Goal: Task Accomplishment & Management: Use online tool/utility

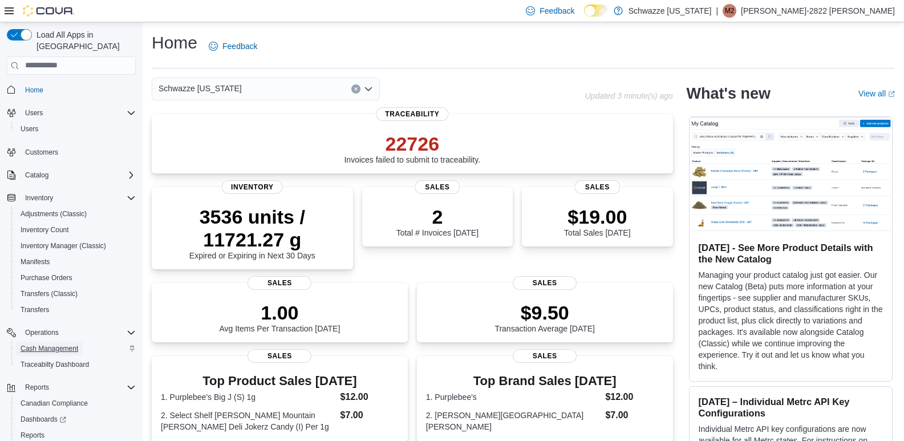
click at [41, 344] on span "Cash Management" at bounding box center [50, 348] width 58 height 9
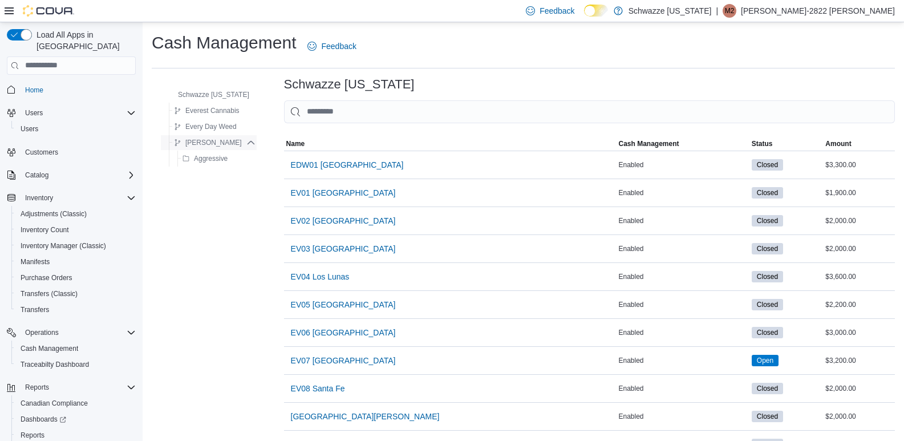
click at [212, 144] on span "[PERSON_NAME]" at bounding box center [213, 142] width 56 height 9
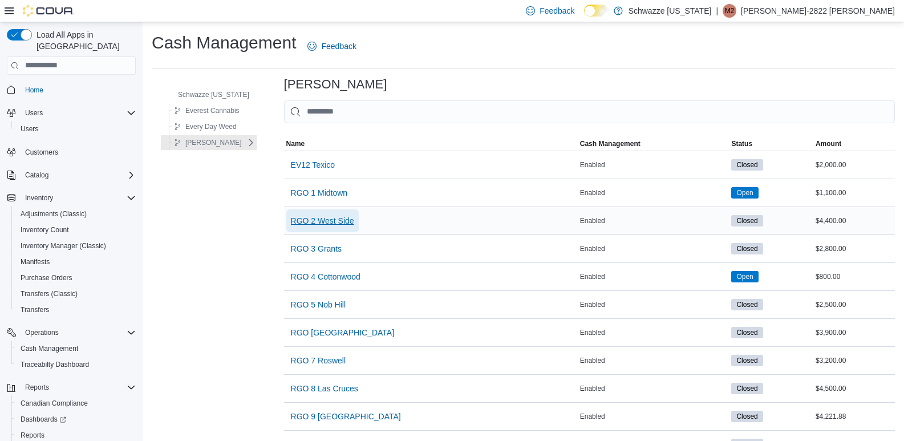
click at [331, 216] on span "RGO 2 West Side" at bounding box center [322, 220] width 63 height 11
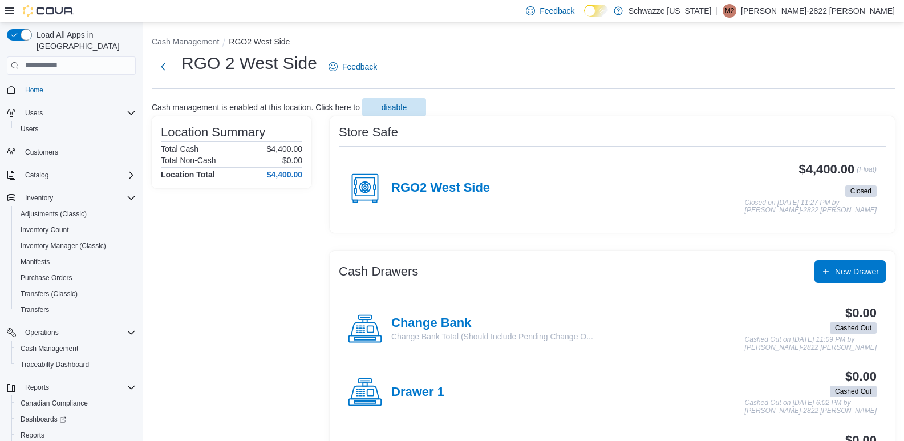
click at [427, 187] on h4 "RGO2 West Side" at bounding box center [440, 188] width 99 height 15
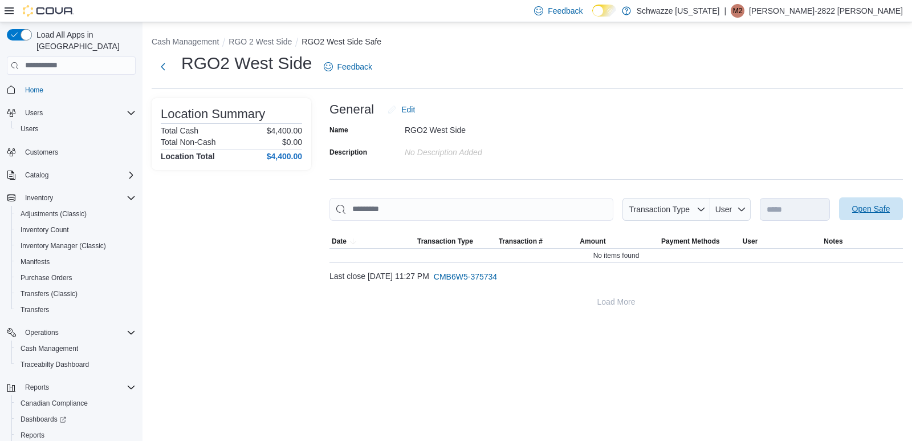
click at [876, 217] on span "Open Safe" at bounding box center [871, 208] width 50 height 23
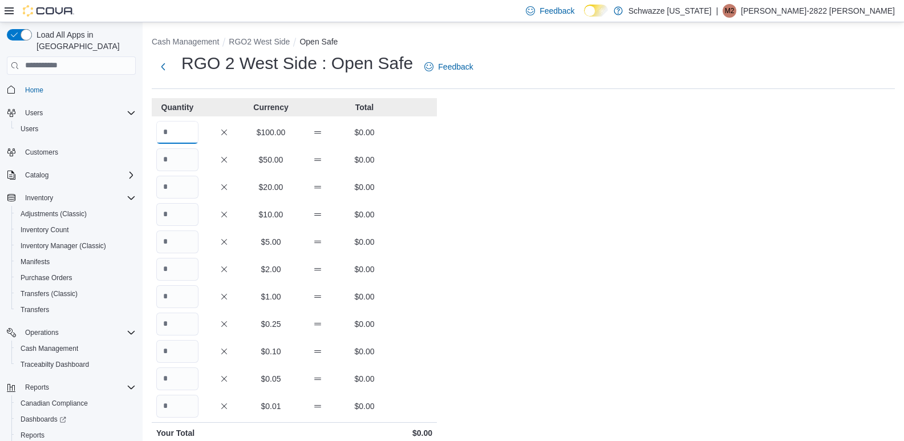
click at [189, 132] on input "Quantity" at bounding box center [177, 132] width 42 height 23
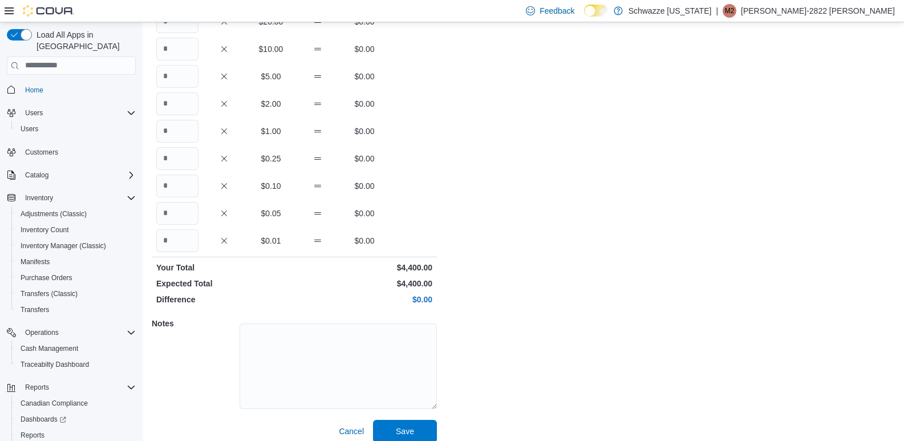
scroll to position [171, 0]
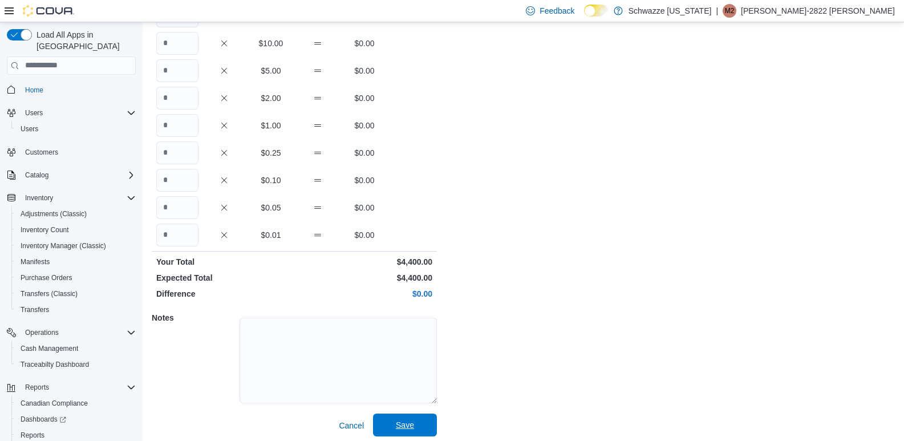
type input "**"
click at [395, 428] on span "Save" at bounding box center [405, 424] width 50 height 23
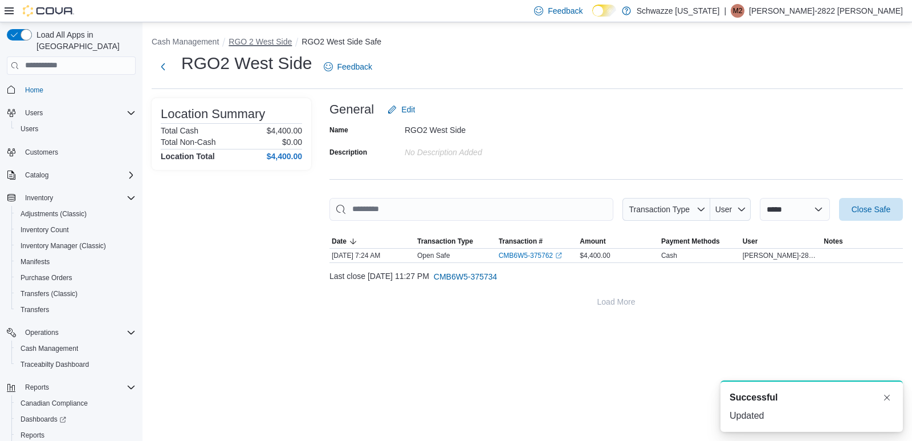
click at [257, 46] on button "RGO 2 West Side" at bounding box center [260, 41] width 63 height 9
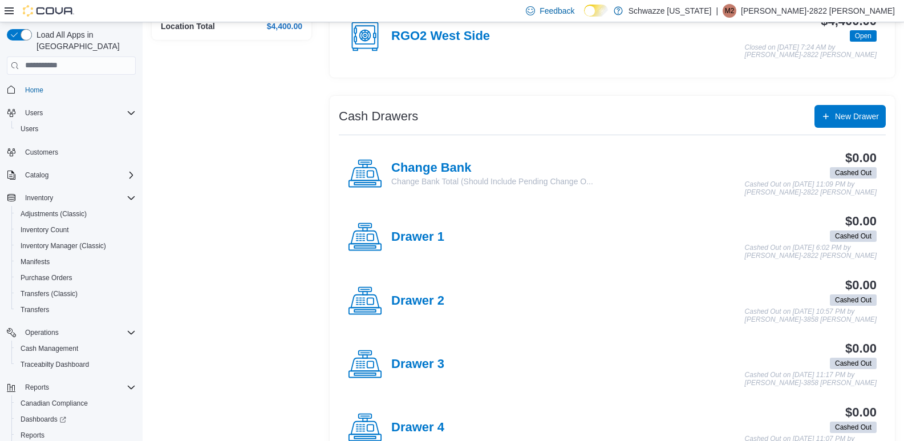
scroll to position [148, 0]
click at [445, 175] on h4 "Change Bank" at bounding box center [492, 168] width 202 height 15
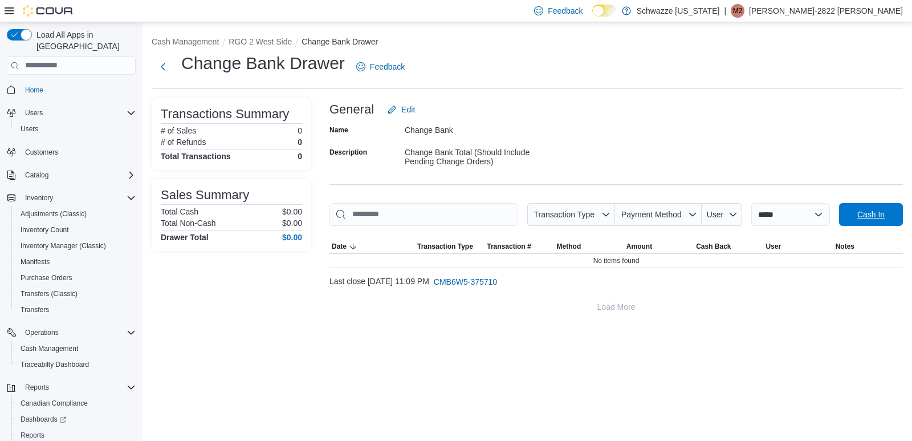
drag, startPoint x: 865, startPoint y: 219, endPoint x: 845, endPoint y: 210, distance: 22.5
click at [865, 218] on span "Cash In" at bounding box center [871, 214] width 27 height 11
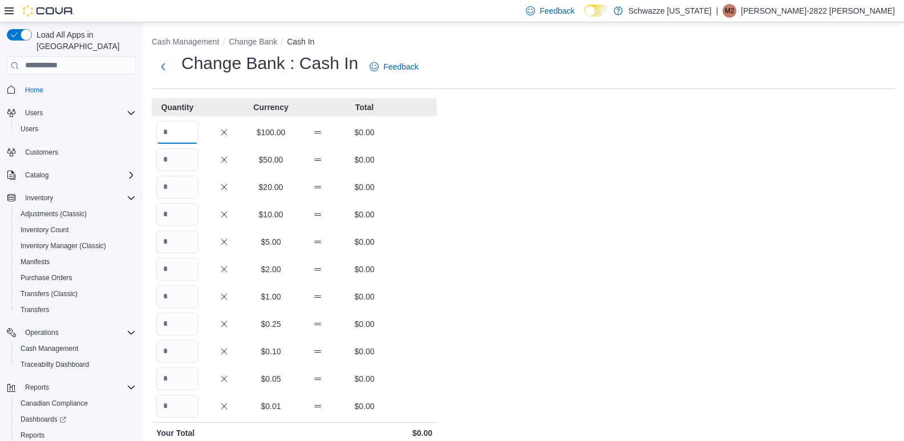
click at [172, 132] on input "Quantity" at bounding box center [177, 132] width 42 height 23
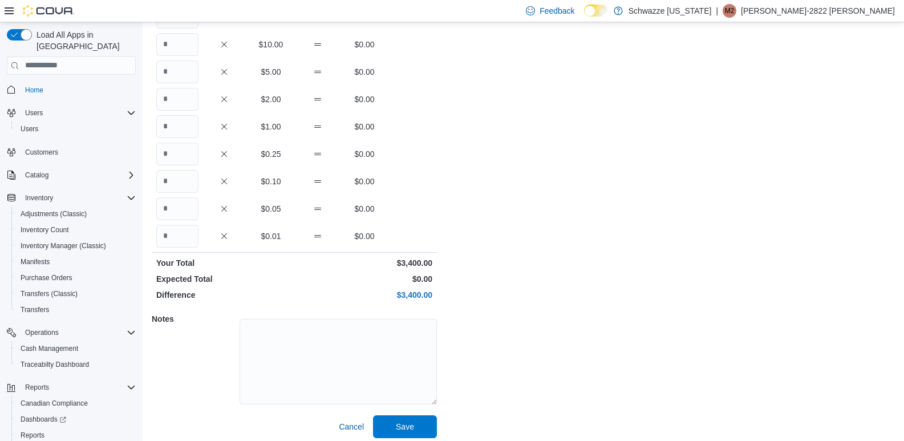
scroll to position [176, 0]
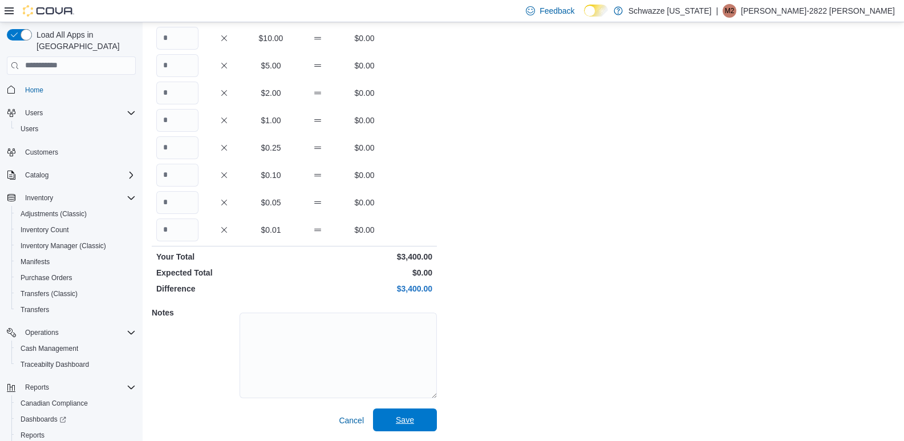
type input "**"
click at [401, 418] on span "Save" at bounding box center [405, 419] width 18 height 11
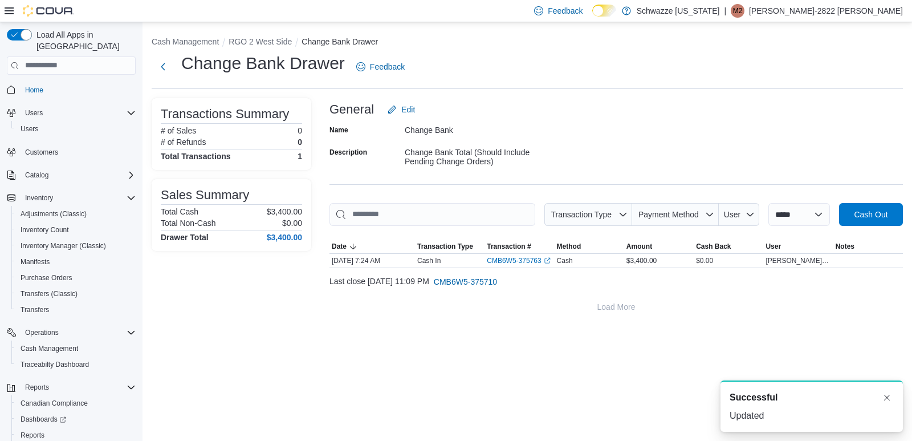
click at [261, 46] on li "RGO 2 West Side" at bounding box center [265, 41] width 73 height 11
click at [261, 43] on button "RGO 2 West Side" at bounding box center [260, 41] width 63 height 9
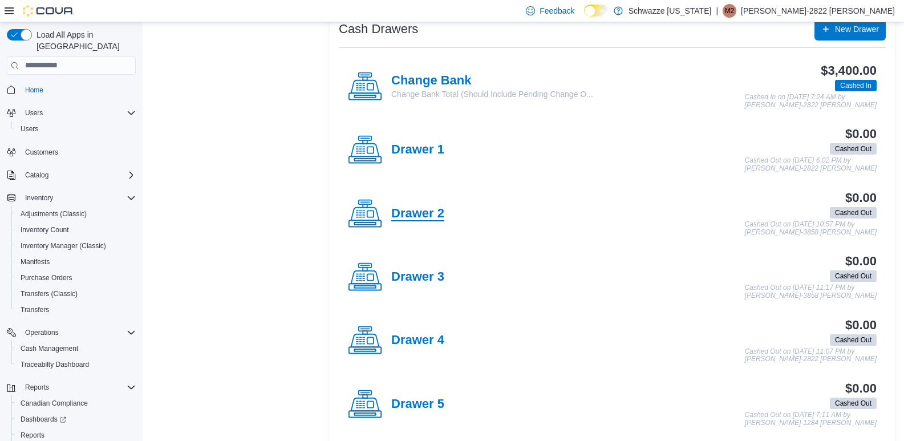
scroll to position [285, 0]
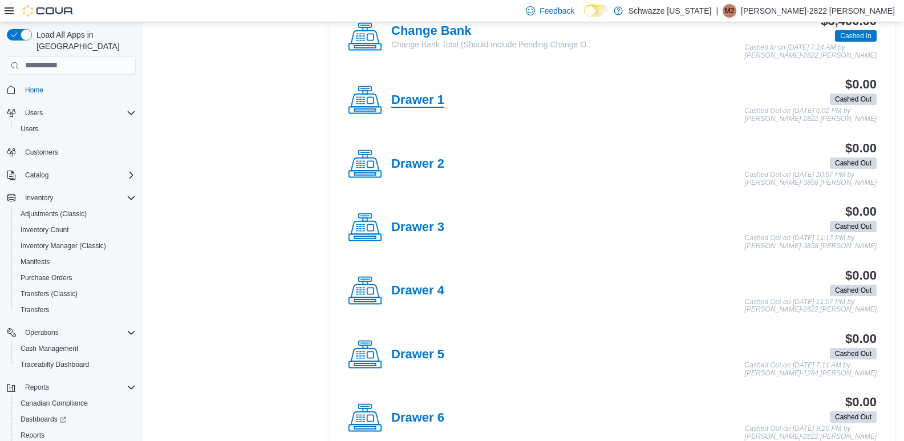
click at [428, 94] on h4 "Drawer 1" at bounding box center [417, 100] width 53 height 15
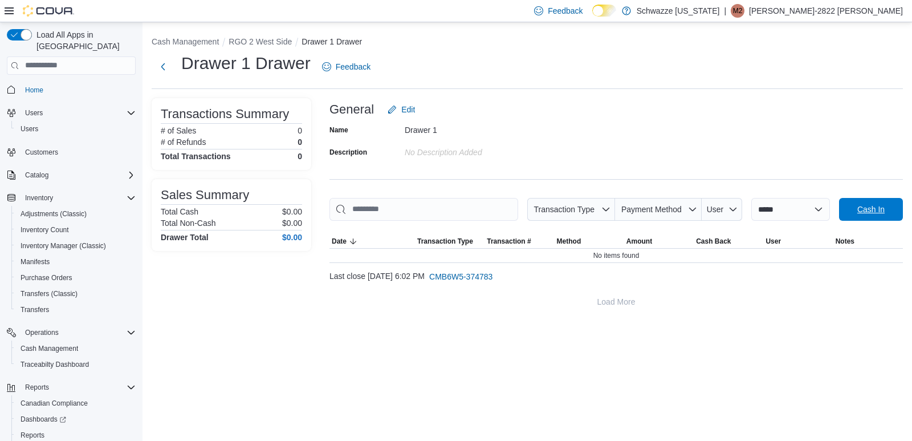
drag, startPoint x: 877, startPoint y: 202, endPoint x: 855, endPoint y: 210, distance: 23.8
click at [878, 204] on span "Cash In" at bounding box center [871, 209] width 50 height 23
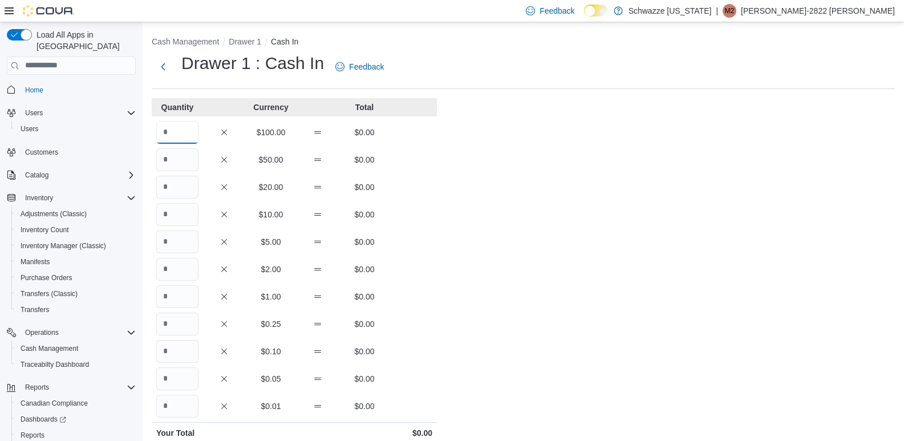
click at [168, 138] on input "Quantity" at bounding box center [177, 132] width 42 height 23
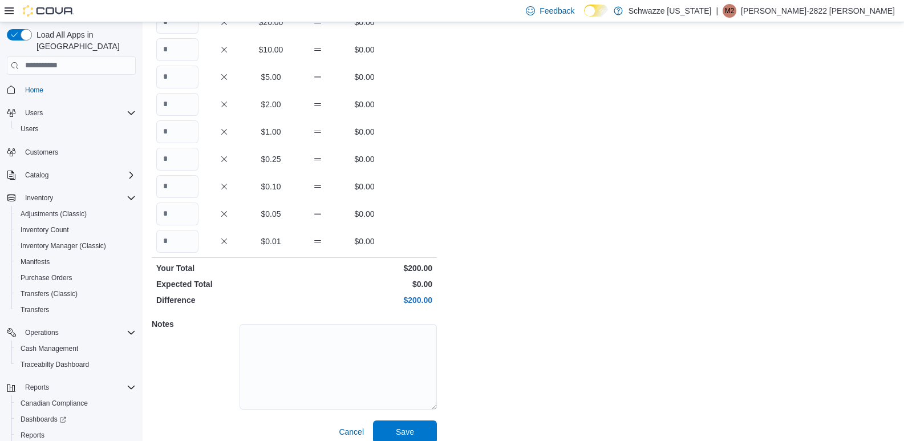
scroll to position [176, 0]
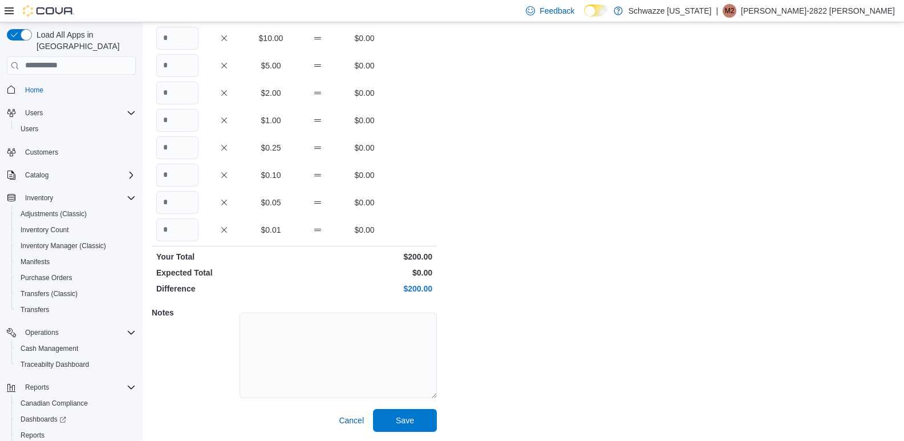
type input "*"
click at [407, 432] on div "Cash Management Drawer 1 Cash In Drawer 1 : Cash In Feedback Quantity Currency …" at bounding box center [523, 143] width 761 height 595
click at [407, 421] on span "Save" at bounding box center [405, 419] width 18 height 11
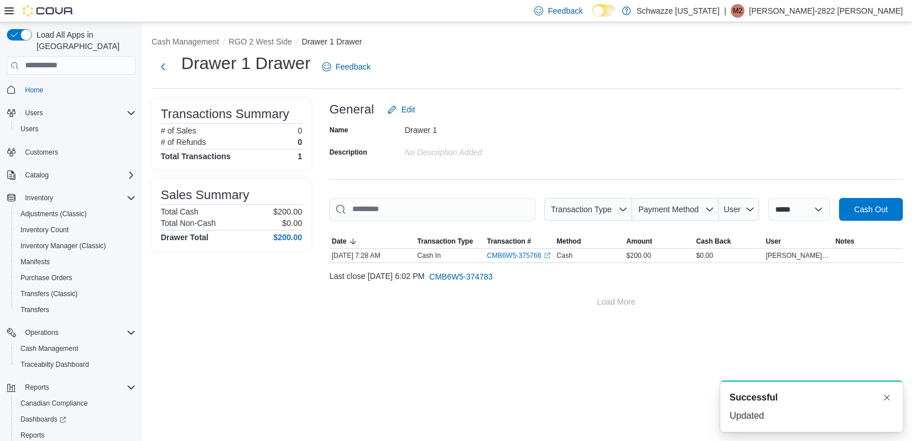
click at [263, 32] on div "**********" at bounding box center [528, 172] width 770 height 300
click at [265, 40] on button "RGO 2 West Side" at bounding box center [260, 41] width 63 height 9
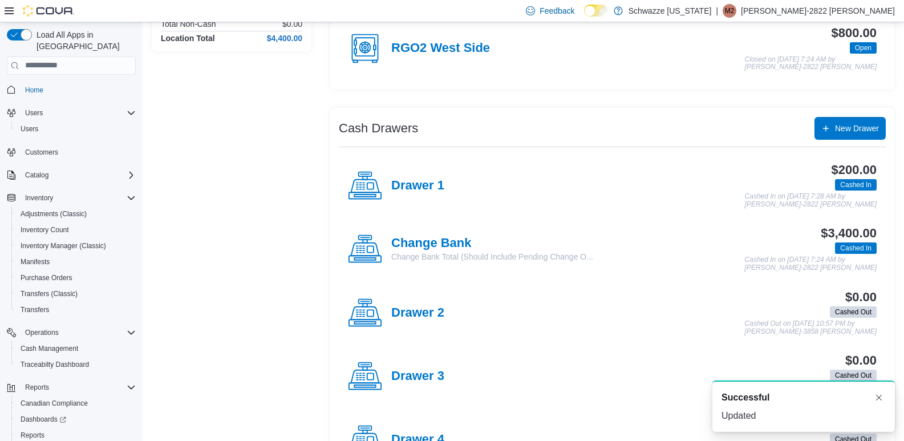
scroll to position [171, 0]
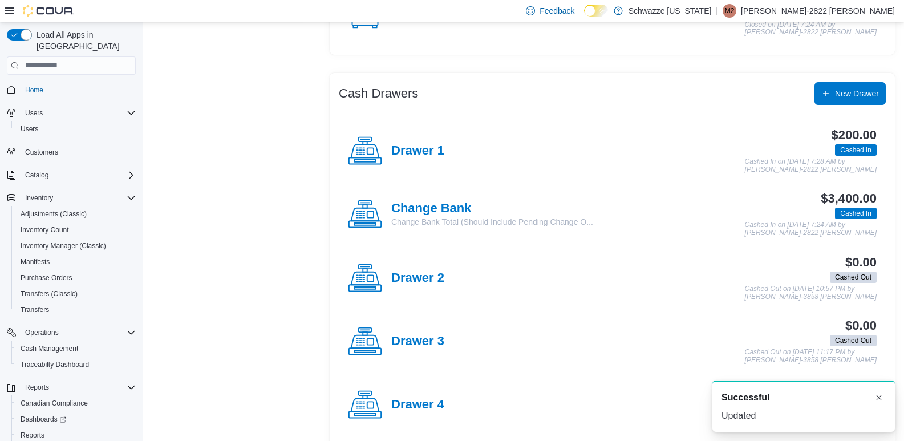
click at [401, 399] on h4 "Drawer 4" at bounding box center [417, 405] width 53 height 15
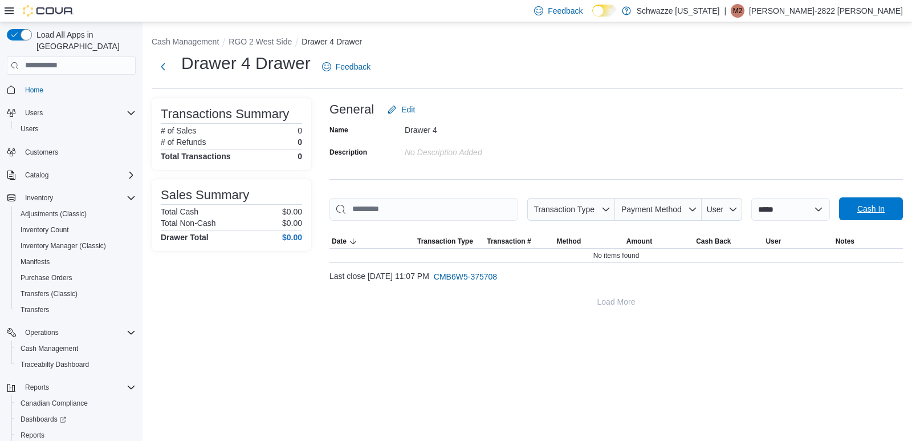
click at [866, 206] on span "Cash In" at bounding box center [871, 208] width 27 height 11
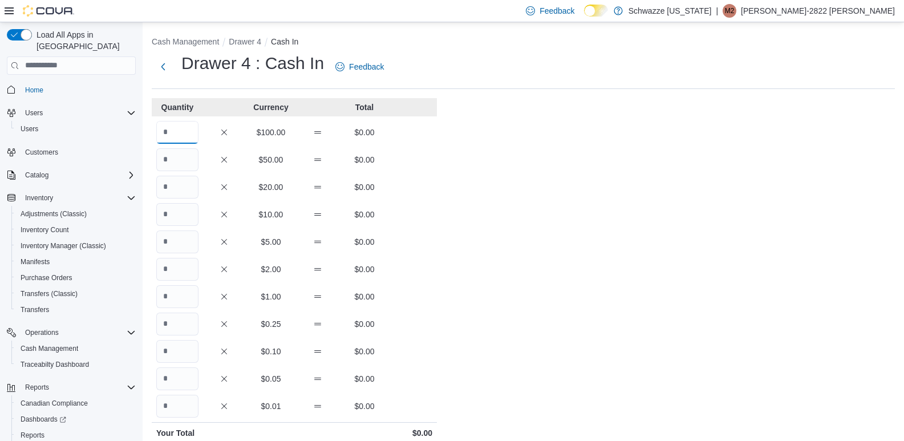
click at [181, 129] on input "Quantity" at bounding box center [177, 132] width 42 height 23
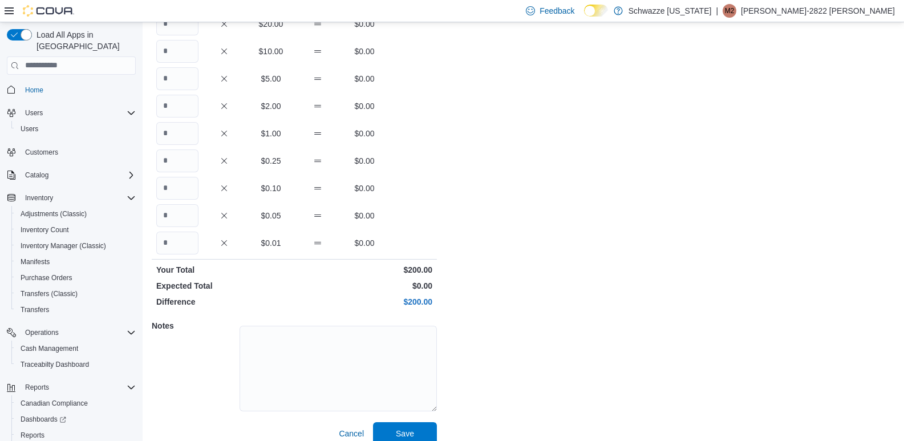
scroll to position [176, 0]
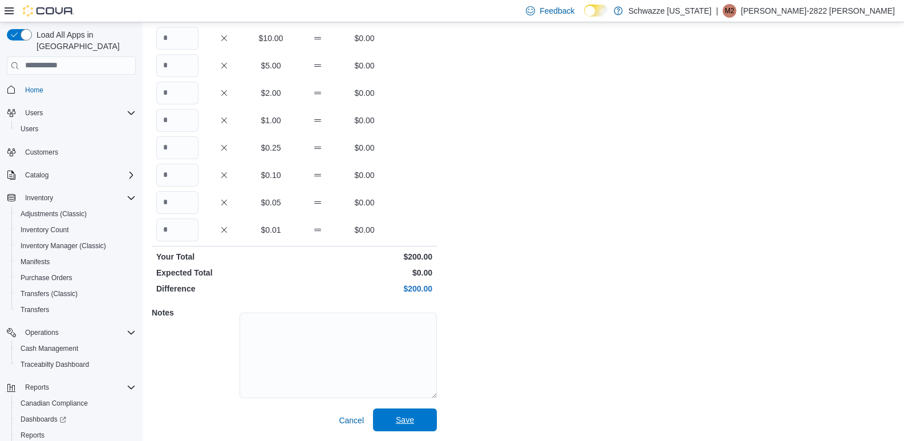
type input "*"
click at [431, 419] on button "Save" at bounding box center [405, 419] width 64 height 23
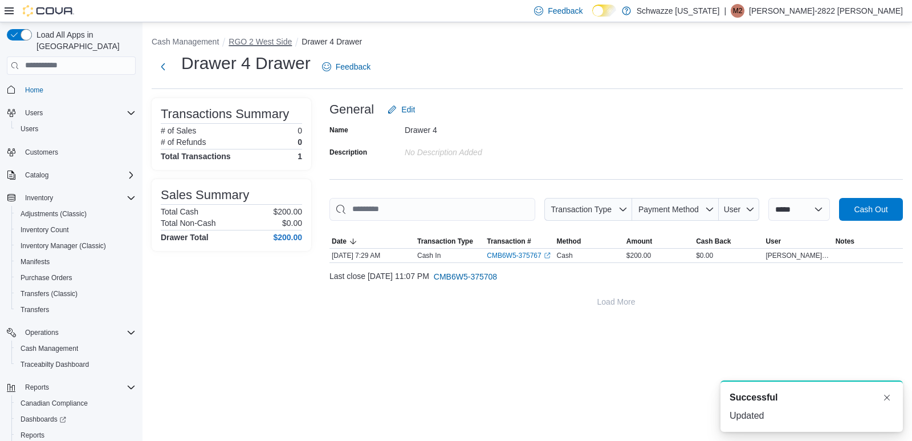
click at [268, 38] on button "RGO 2 West Side" at bounding box center [260, 41] width 63 height 9
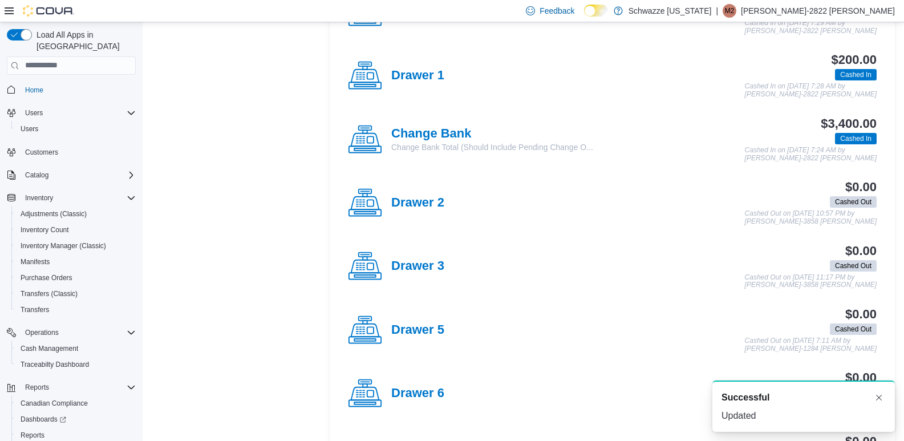
scroll to position [342, 0]
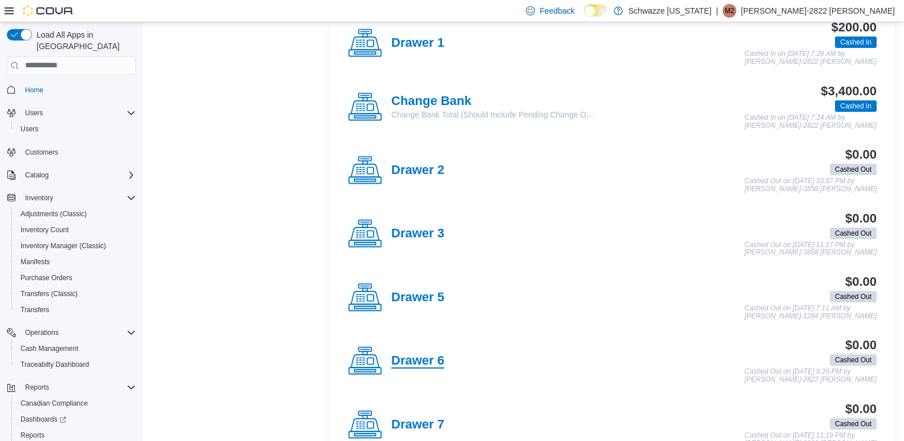
click at [410, 358] on h4 "Drawer 6" at bounding box center [417, 361] width 53 height 15
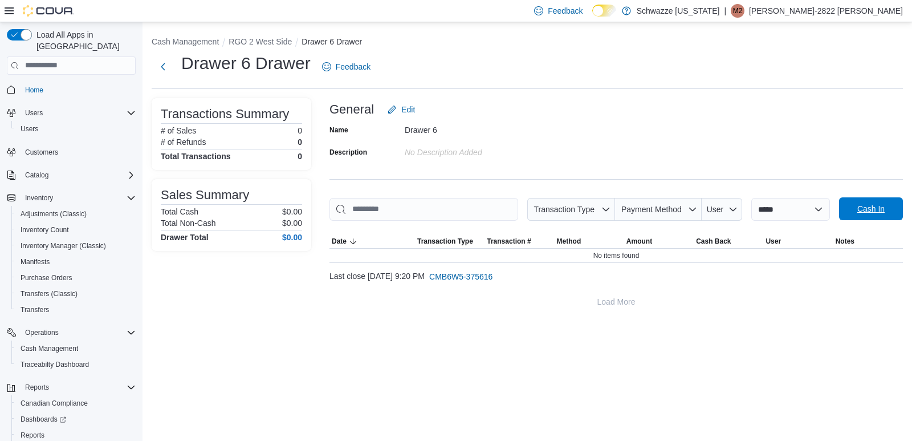
click at [885, 204] on span "Cash In" at bounding box center [871, 208] width 27 height 11
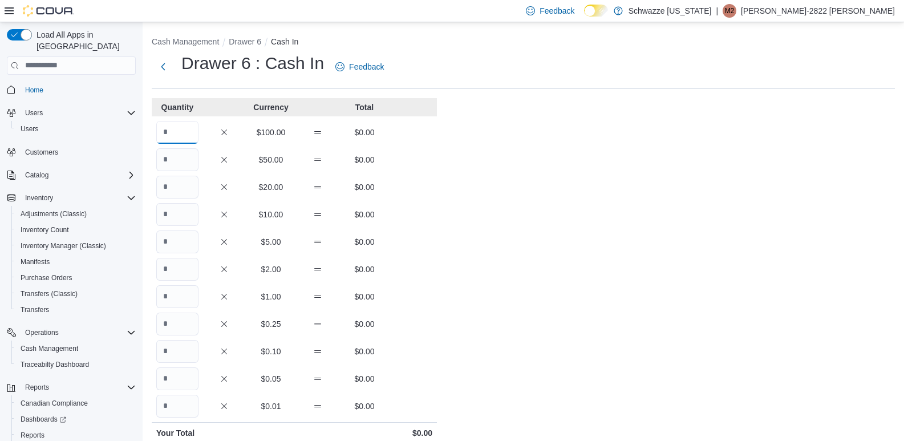
click at [175, 137] on input "Quantity" at bounding box center [177, 132] width 42 height 23
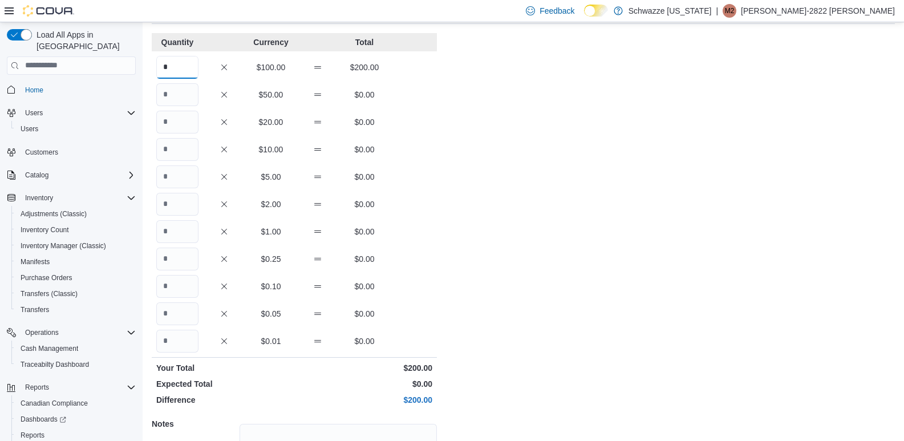
scroll to position [176, 0]
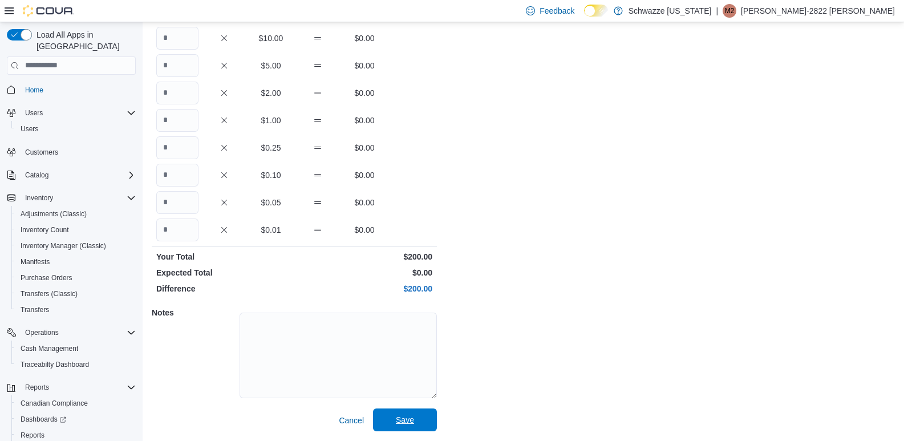
type input "*"
drag, startPoint x: 406, startPoint y: 413, endPoint x: 415, endPoint y: 412, distance: 9.3
click at [407, 412] on span "Save" at bounding box center [405, 419] width 50 height 23
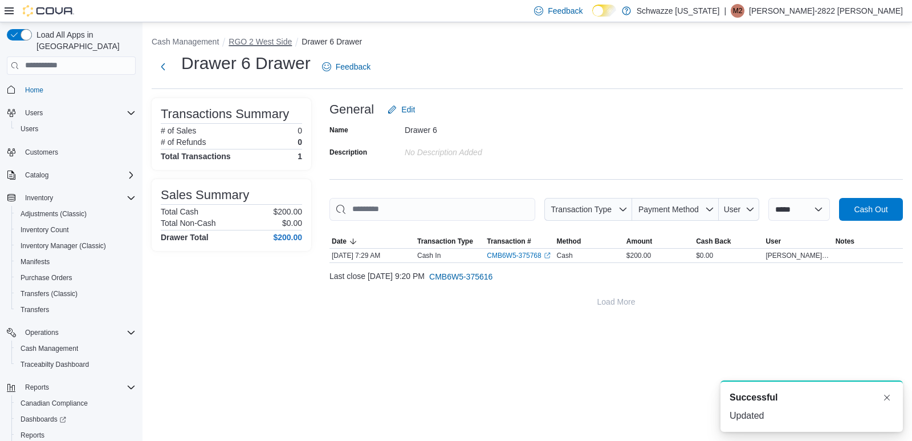
click at [254, 40] on button "RGO 2 West Side" at bounding box center [260, 41] width 63 height 9
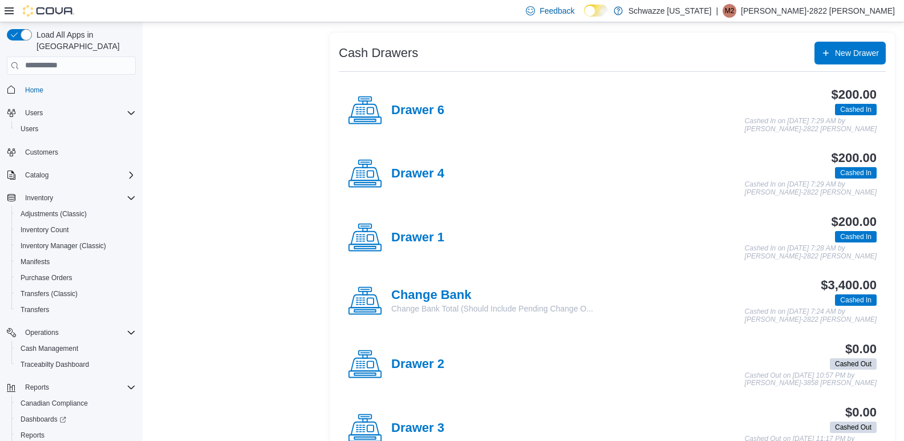
scroll to position [376, 0]
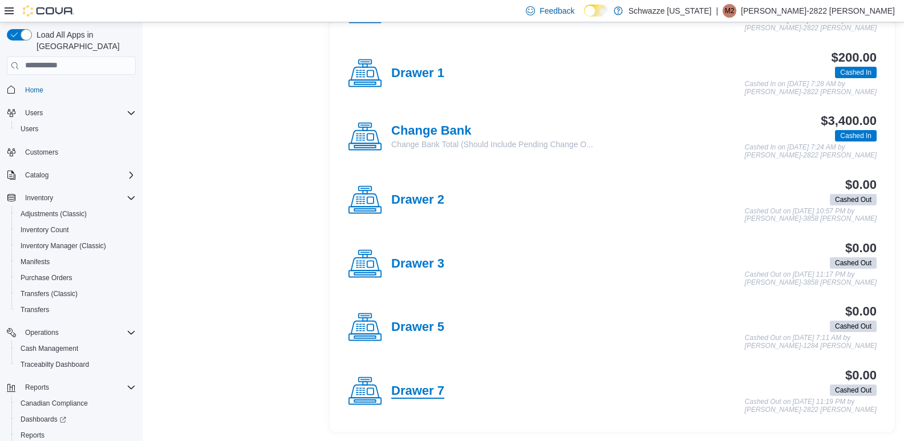
click at [395, 390] on h4 "Drawer 7" at bounding box center [417, 391] width 53 height 15
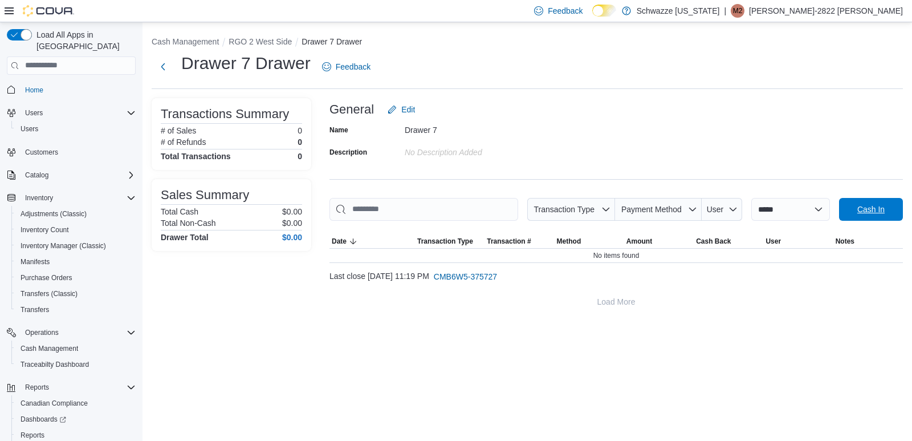
drag, startPoint x: 874, startPoint y: 213, endPoint x: 838, endPoint y: 214, distance: 36.5
click at [874, 214] on span "Cash In" at bounding box center [871, 209] width 27 height 11
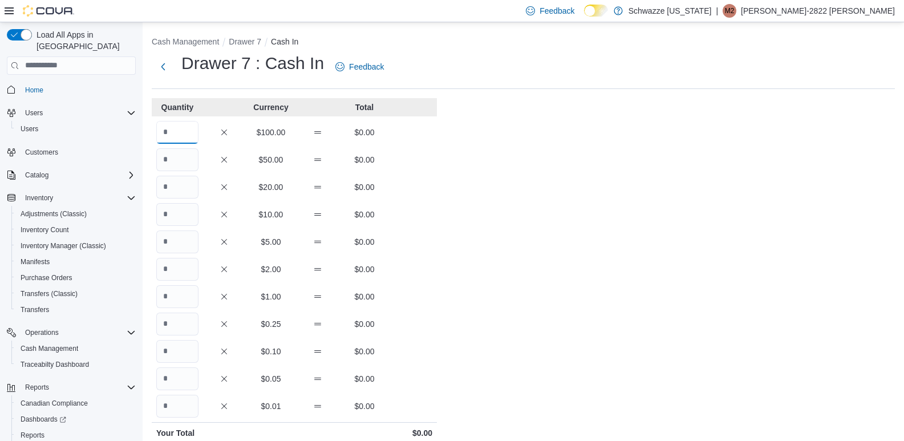
click at [179, 129] on input "Quantity" at bounding box center [177, 132] width 42 height 23
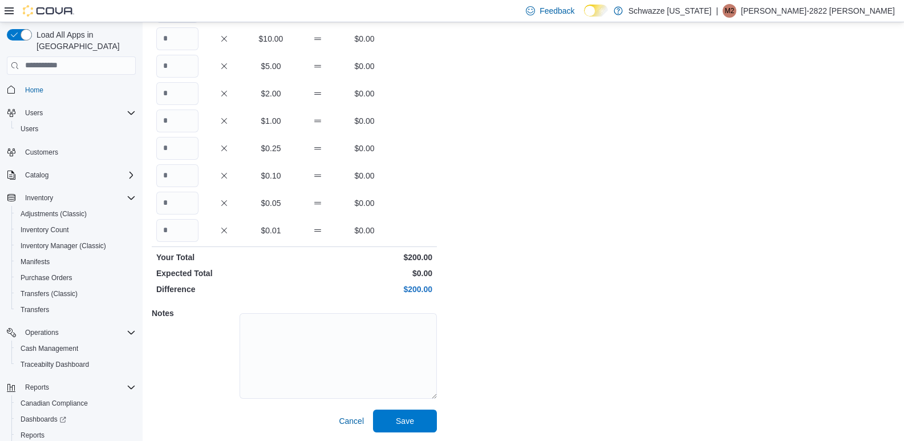
scroll to position [176, 0]
type input "*"
click at [423, 409] on span "Save" at bounding box center [405, 419] width 50 height 23
